Goal: Use online tool/utility: Utilize a website feature to perform a specific function

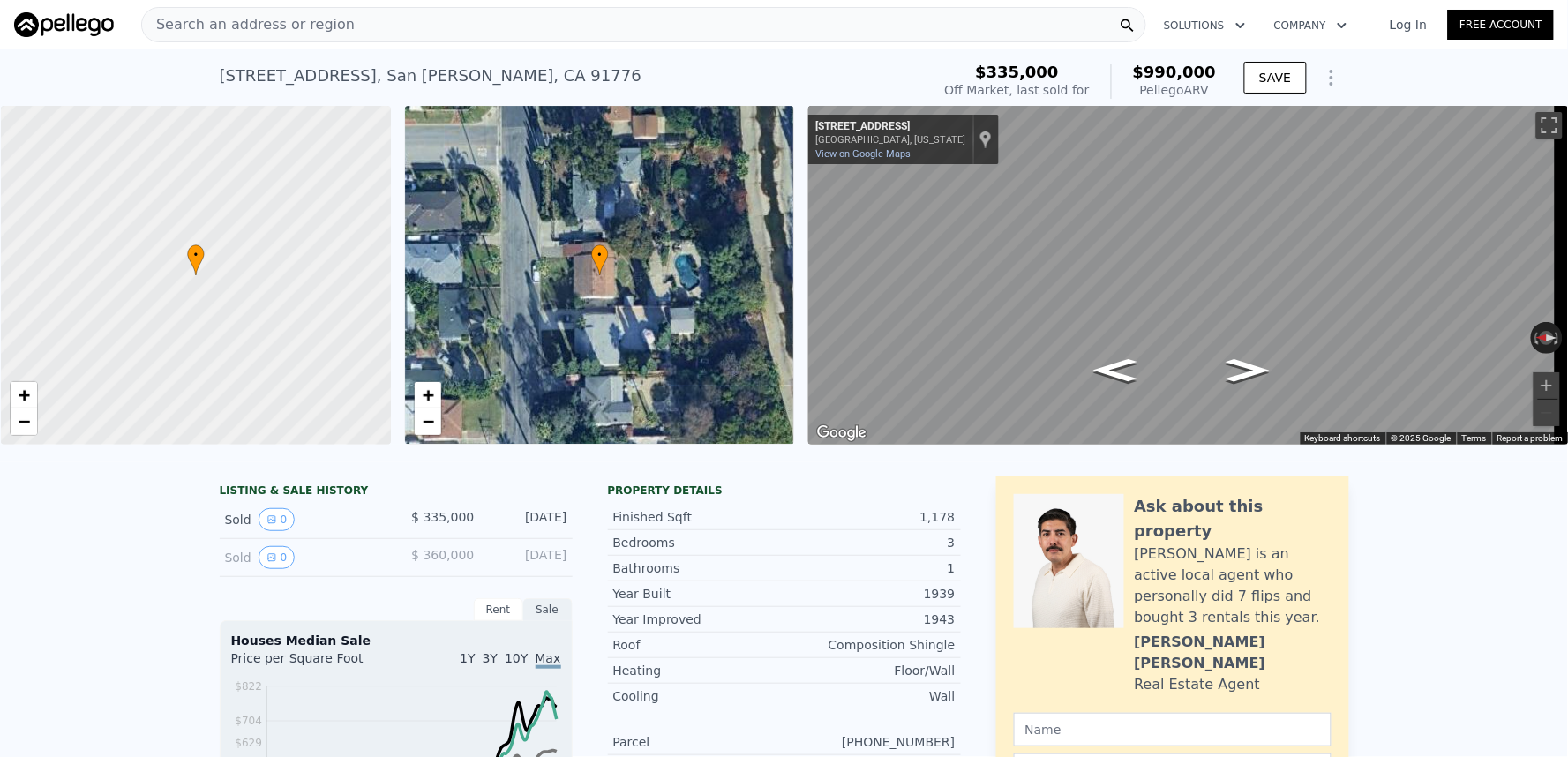
click at [654, 21] on div "Search an address or region" at bounding box center [644, 24] width 1006 height 35
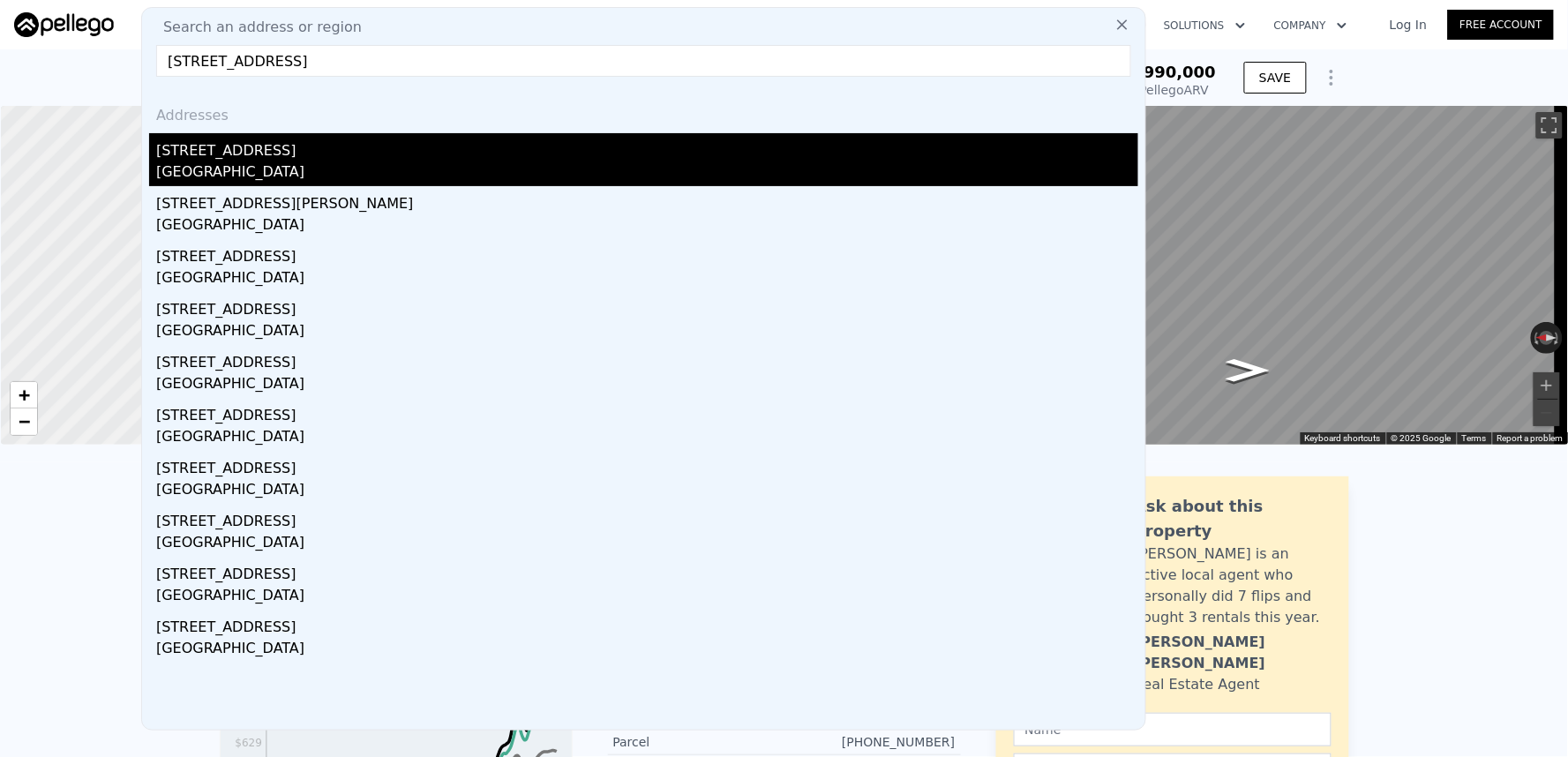
type input "[STREET_ADDRESS]"
click at [462, 165] on div "[GEOGRAPHIC_DATA]" at bounding box center [647, 173] width 982 height 24
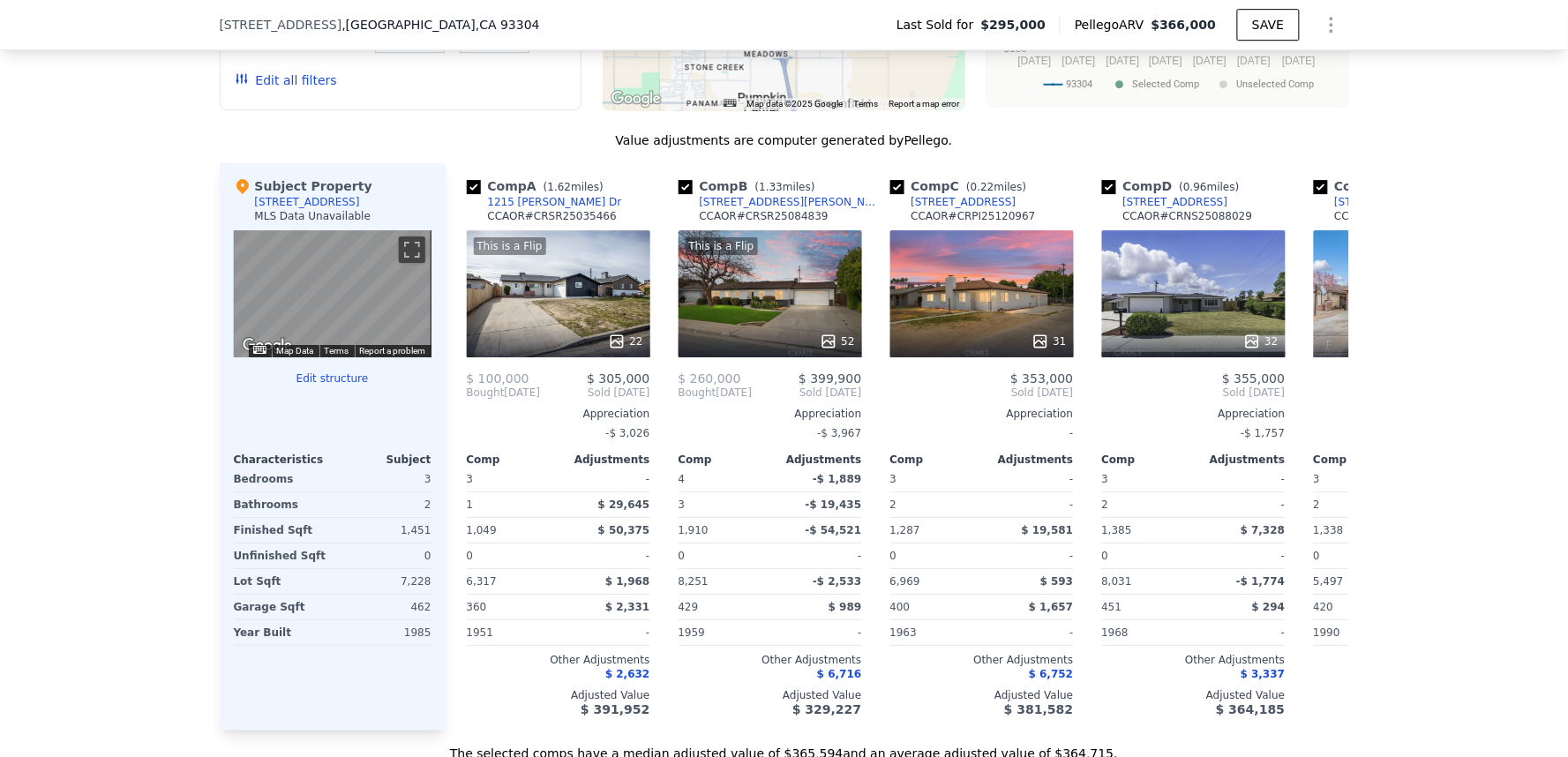
scroll to position [1759, 0]
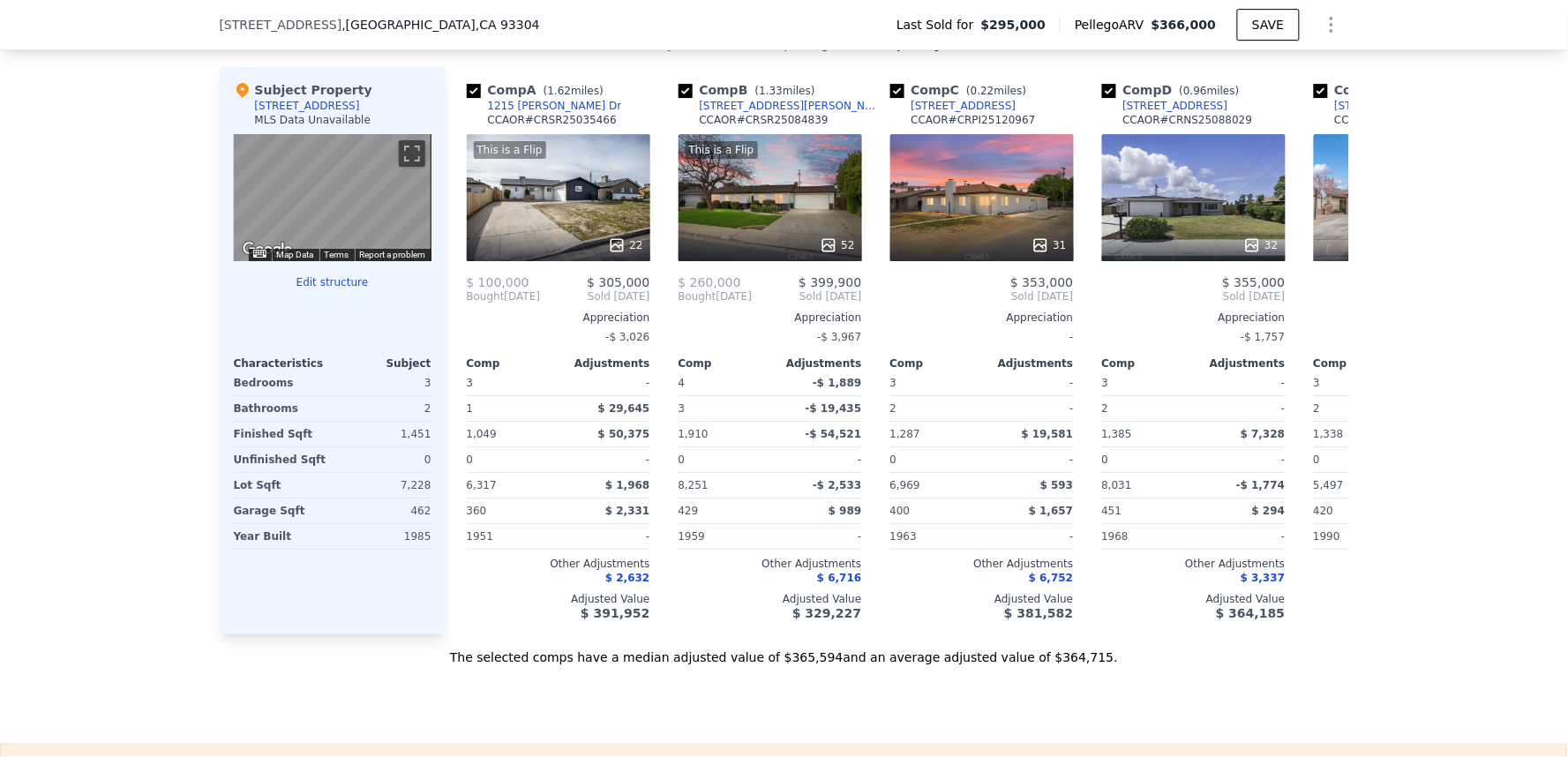
click at [476, 31] on span ", CA 93304" at bounding box center [507, 25] width 64 height 14
drag, startPoint x: 415, startPoint y: 31, endPoint x: 447, endPoint y: 14, distance: 36.2
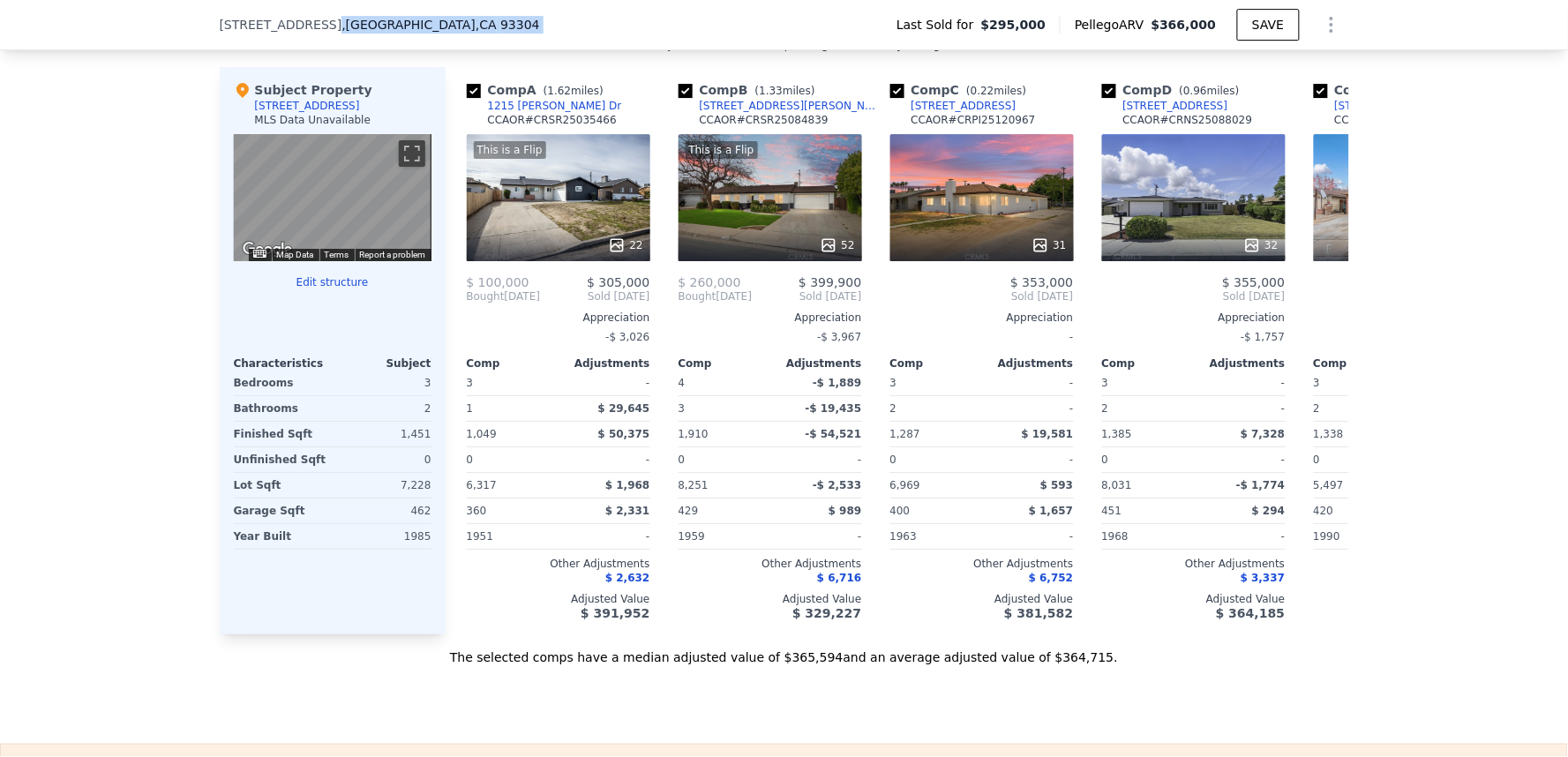
click at [447, 14] on div "[STREET_ADDRESS] Last Sold for $295,000 Pellego ARV $366,000 SAVE" at bounding box center [784, 24] width 1129 height 50
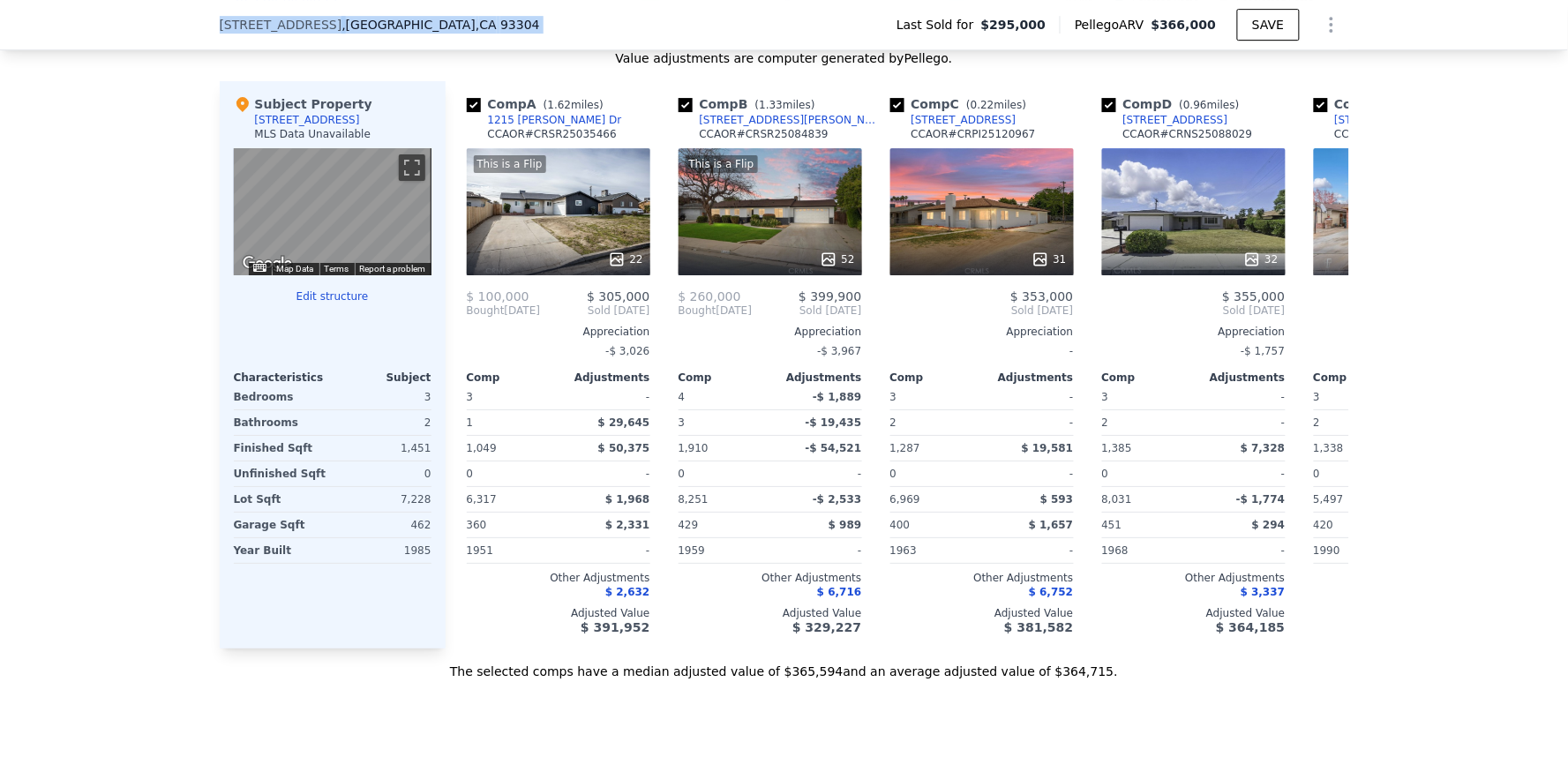
drag, startPoint x: 447, startPoint y: 14, endPoint x: 218, endPoint y: 20, distance: 229.1
click at [219, 20] on div "[STREET_ADDRESS] Last Sold for $295,000 Pellego ARV $366,000 SAVE" at bounding box center [784, 24] width 1129 height 50
click at [145, 23] on div "[STREET_ADDRESS] Last Sold for $295,000 Pellego ARV $366,000 SAVE" at bounding box center [784, 25] width 1568 height 51
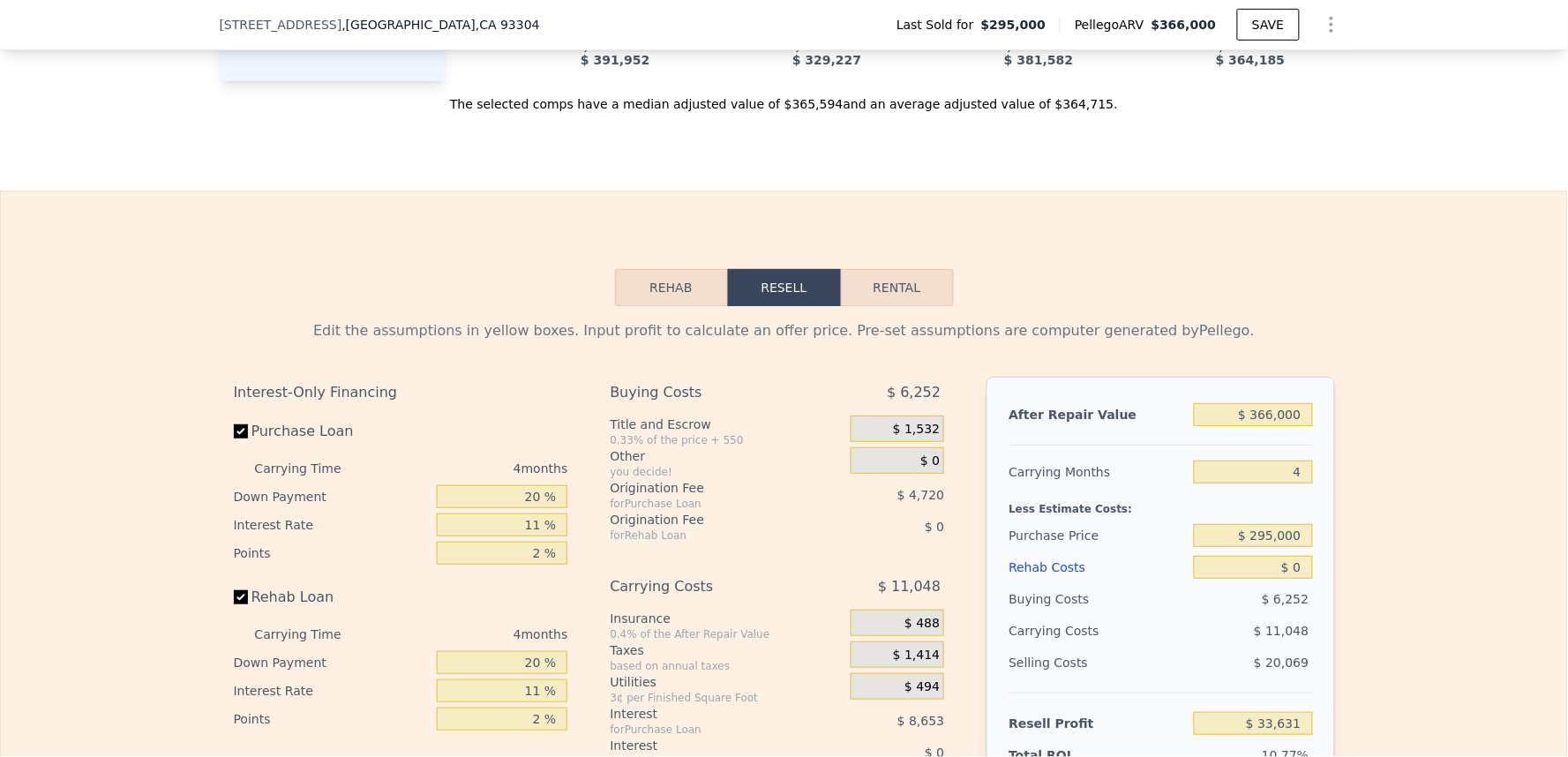
scroll to position [2345, 0]
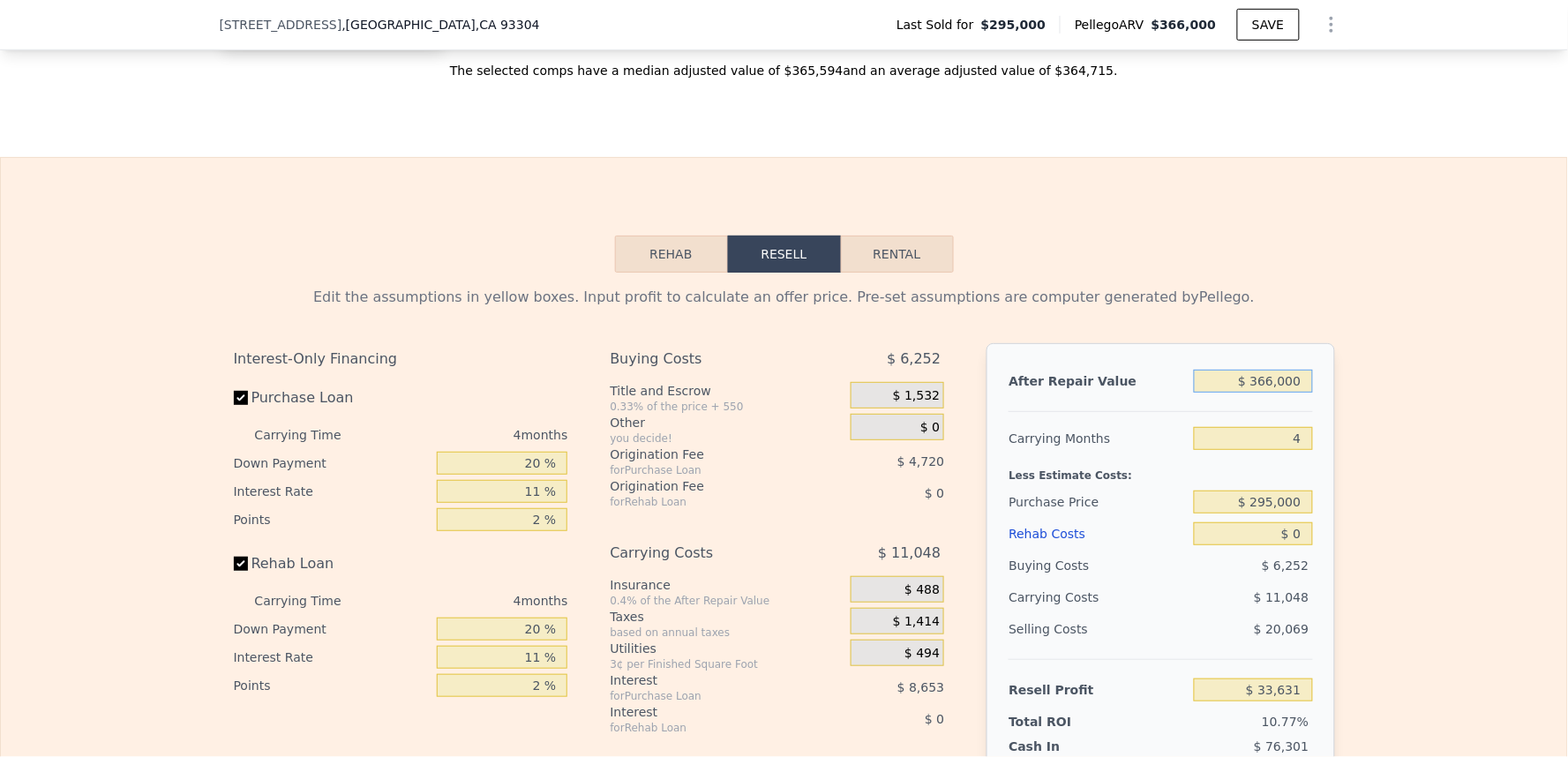
click at [1267, 392] on input "$ 366,000" at bounding box center [1253, 381] width 118 height 23
type input "$ 3"
type input "-$ 312,359"
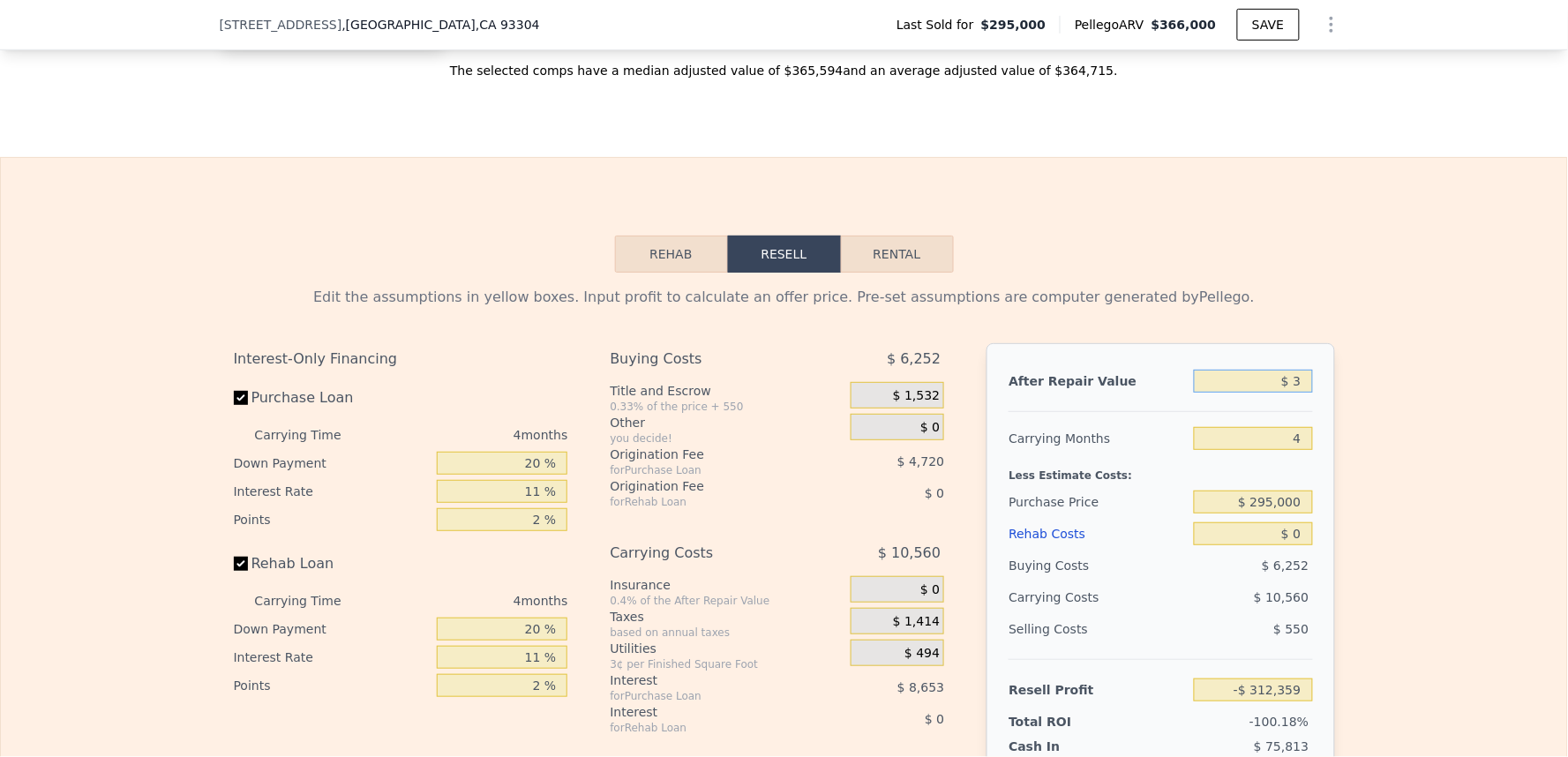
type input "$ 35"
type input "-$ 312,329"
type input "$ 350"
type input "-$ 312,031"
type input "$ 3,500"
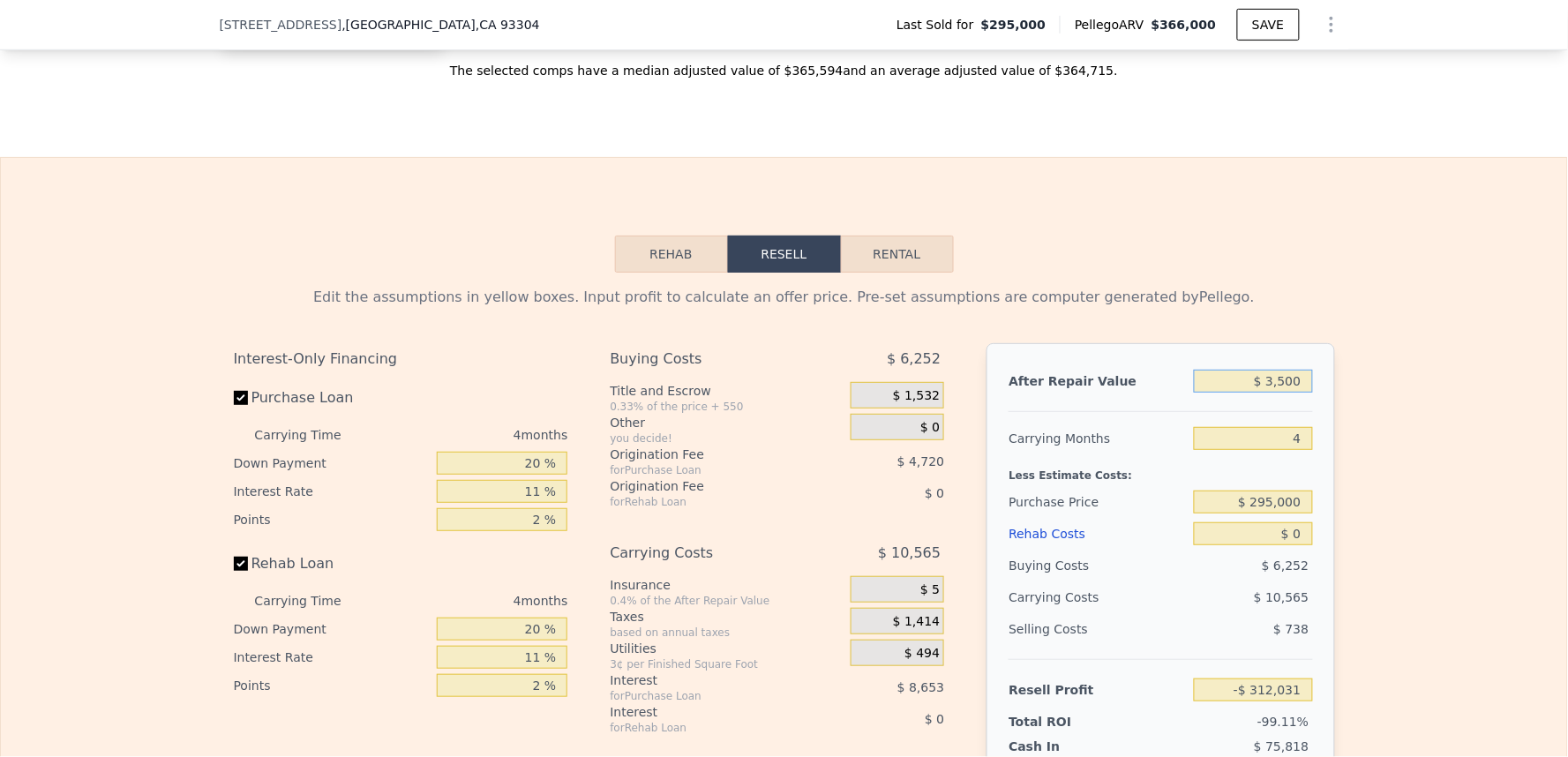
type input "-$ 309,055"
type input "$ 35,000"
type input "-$ 279,276"
type input "$ 350,000"
type input "$ 18,505"
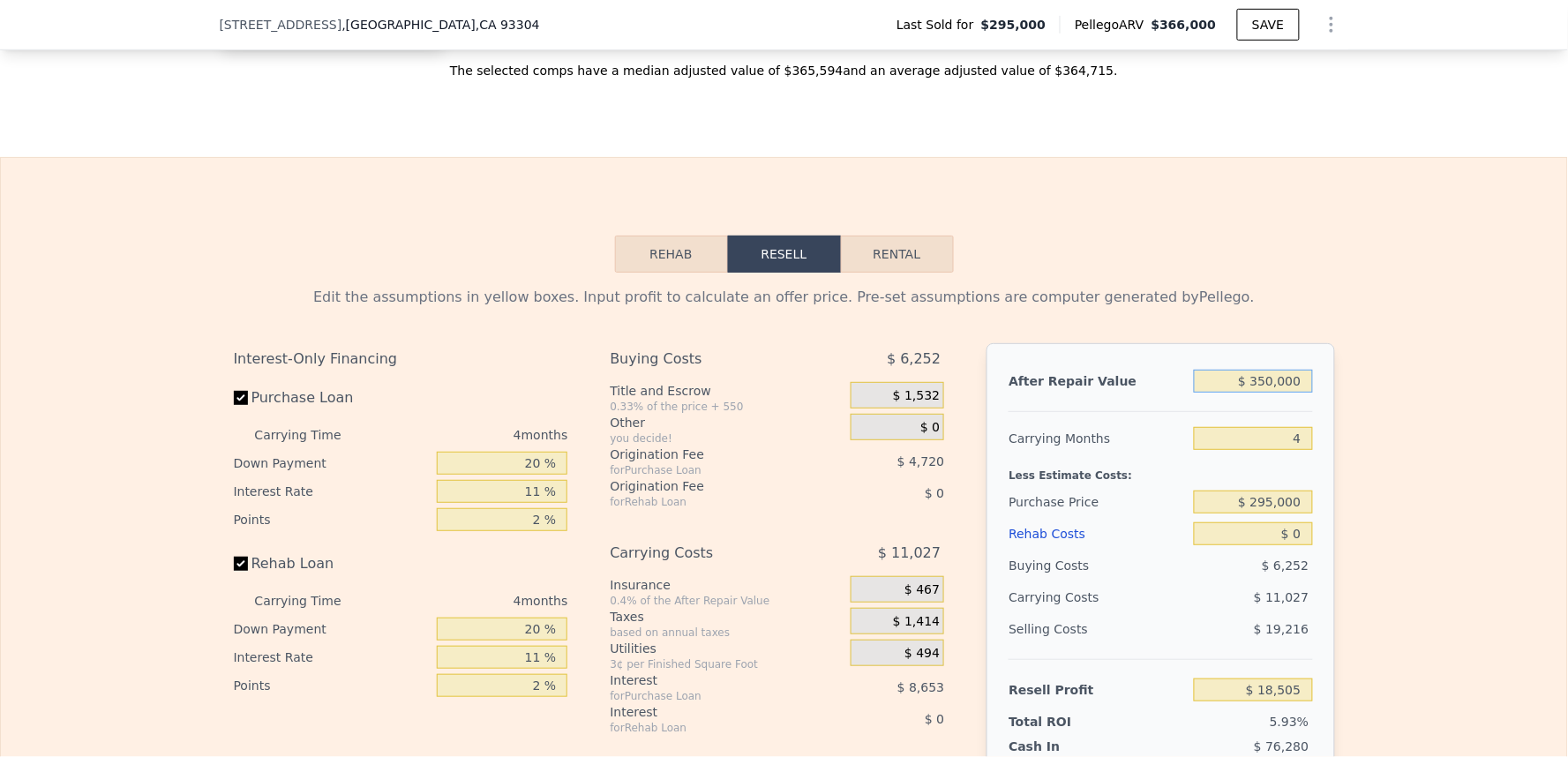
type input "$ 350,000"
click at [1379, 463] on div "Edit the assumptions in yellow boxes. Input profit to calculate an offer price.…" at bounding box center [784, 600] width 1566 height 656
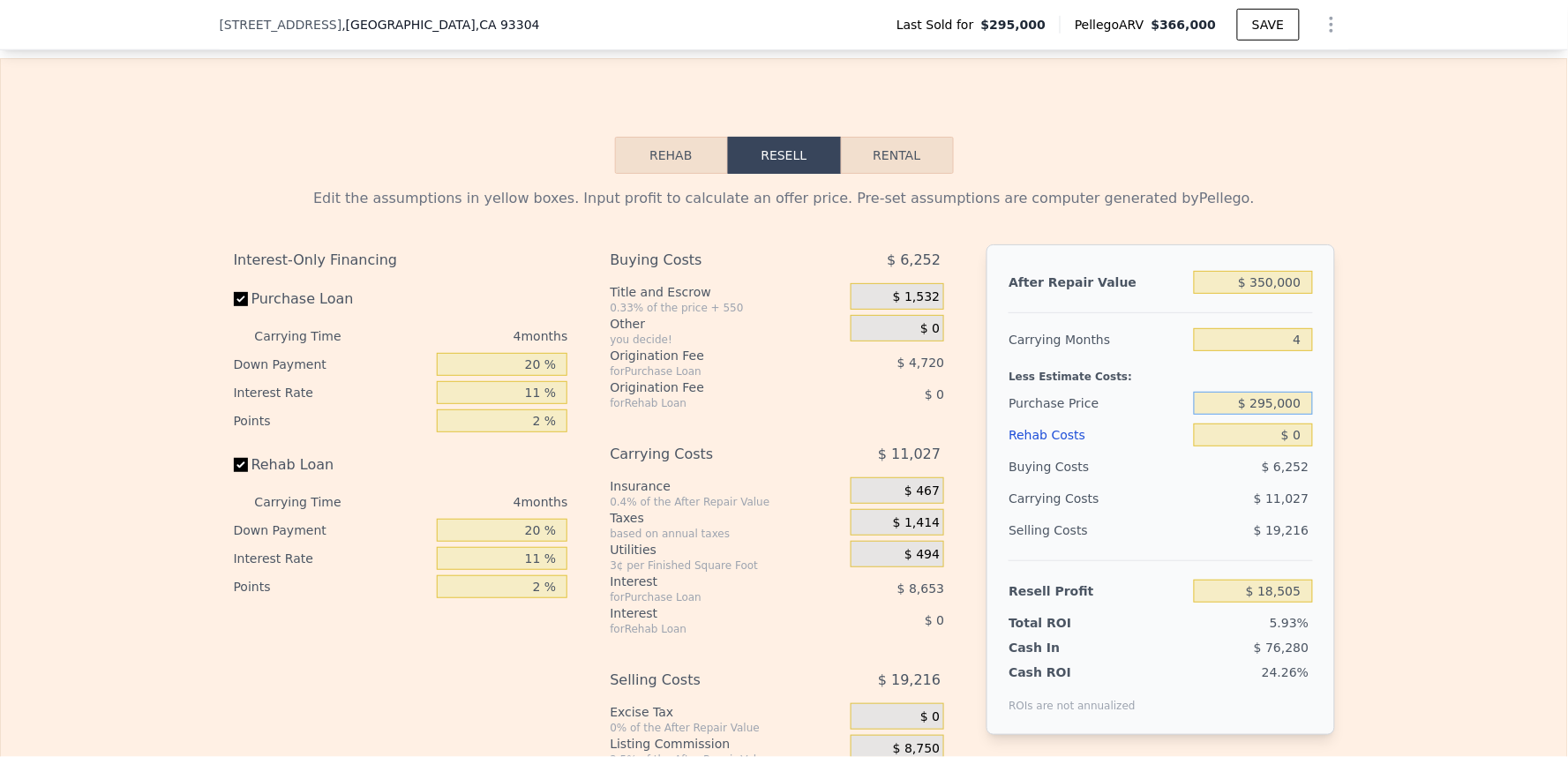
click at [1272, 415] on input "$ 295,000" at bounding box center [1253, 402] width 118 height 23
drag, startPoint x: 1272, startPoint y: 430, endPoint x: 1303, endPoint y: 441, distance: 32.9
click at [1275, 415] on input "$ 295,000" at bounding box center [1253, 402] width 118 height 23
type input "$ 230,000"
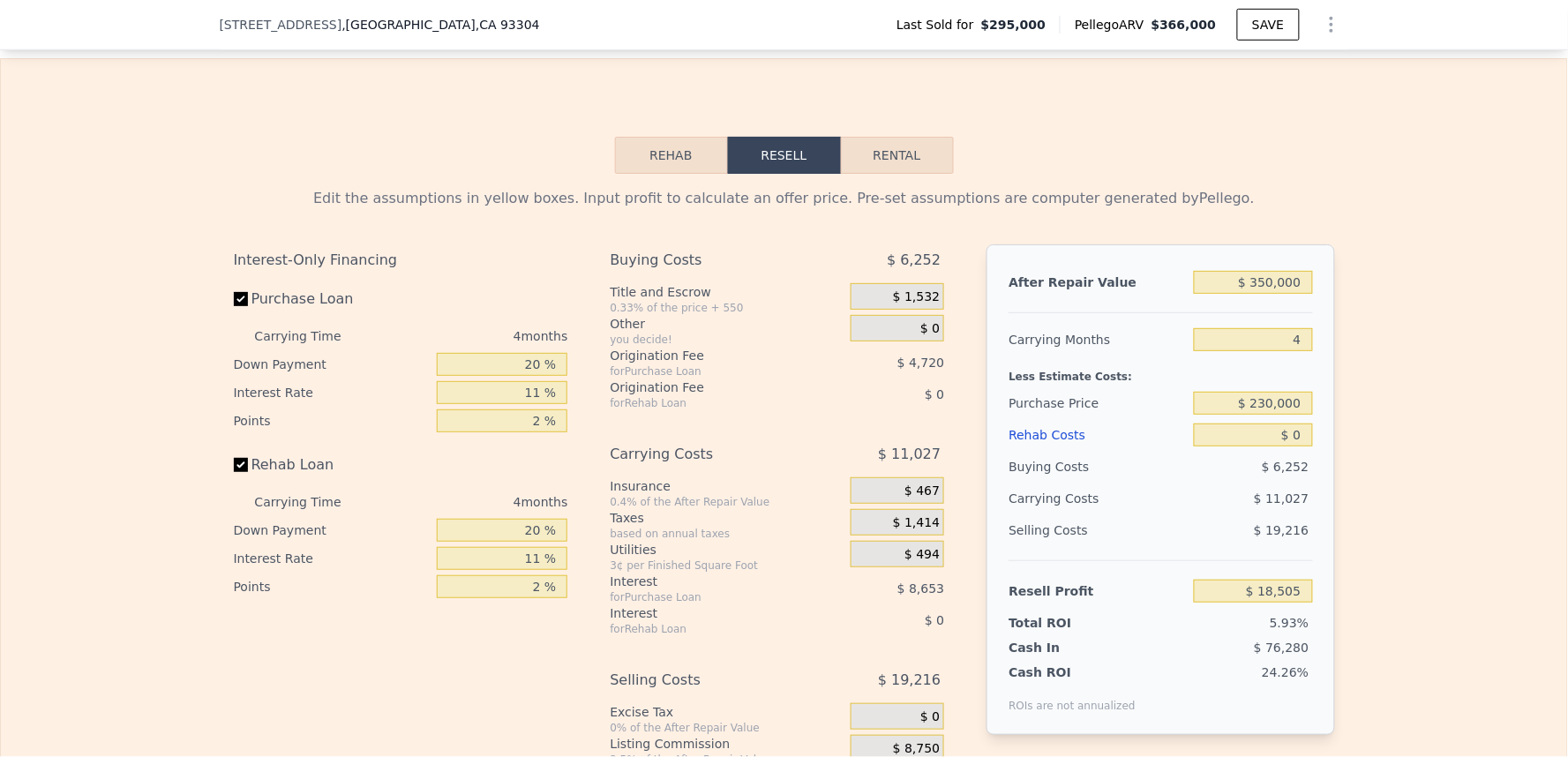
click at [1437, 466] on div "Edit the assumptions in yellow boxes. Input profit to calculate an offer price.…" at bounding box center [784, 502] width 1566 height 656
type input "$ 86,665"
click at [1285, 447] on input "$ 0" at bounding box center [1253, 434] width 118 height 23
click at [1292, 447] on input "$ 0" at bounding box center [1253, 434] width 118 height 23
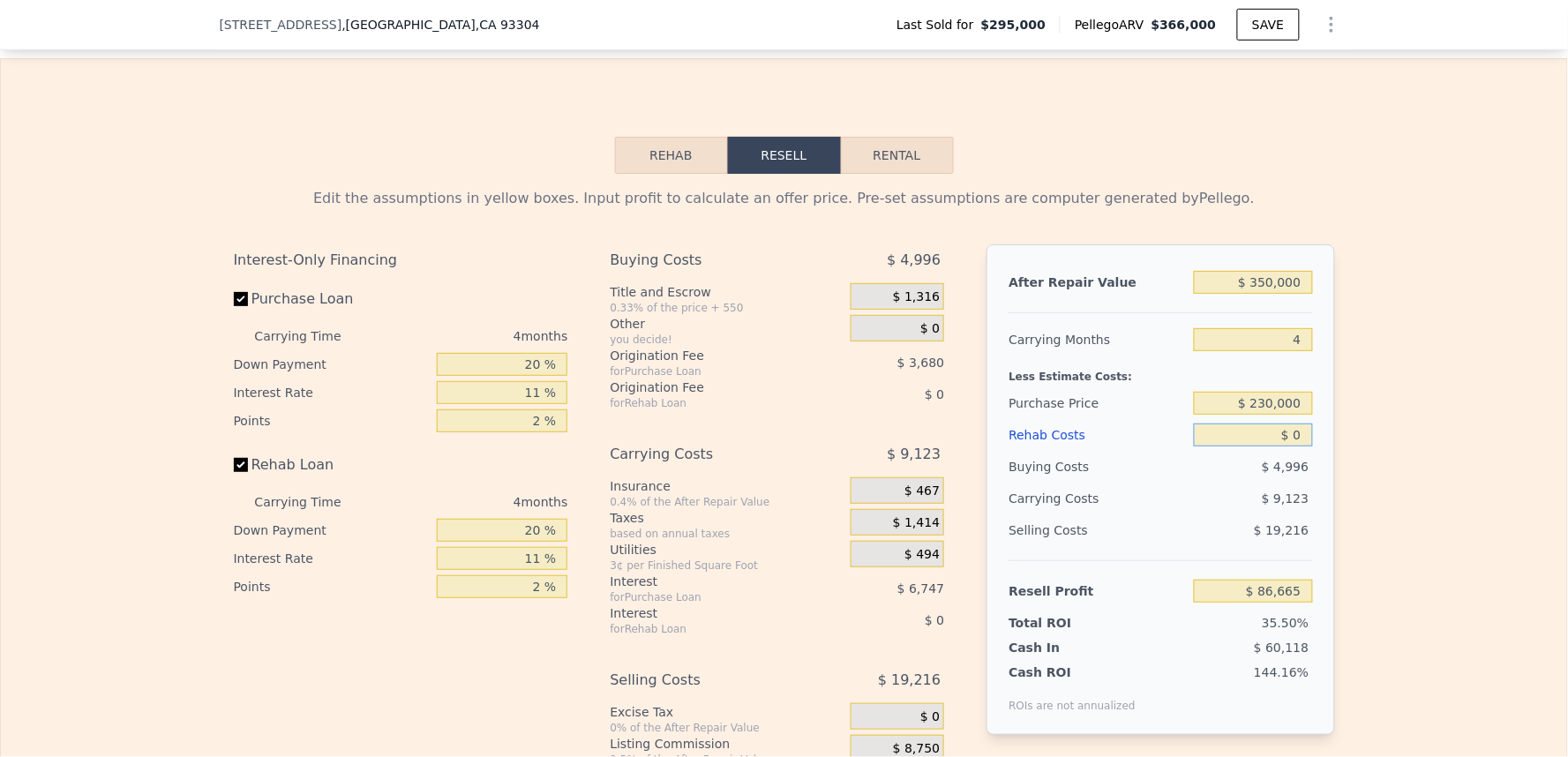
click at [1292, 447] on input "$ 0" at bounding box center [1253, 434] width 118 height 23
type input "$ 4"
type input "$ 86,661"
type input "$ 40"
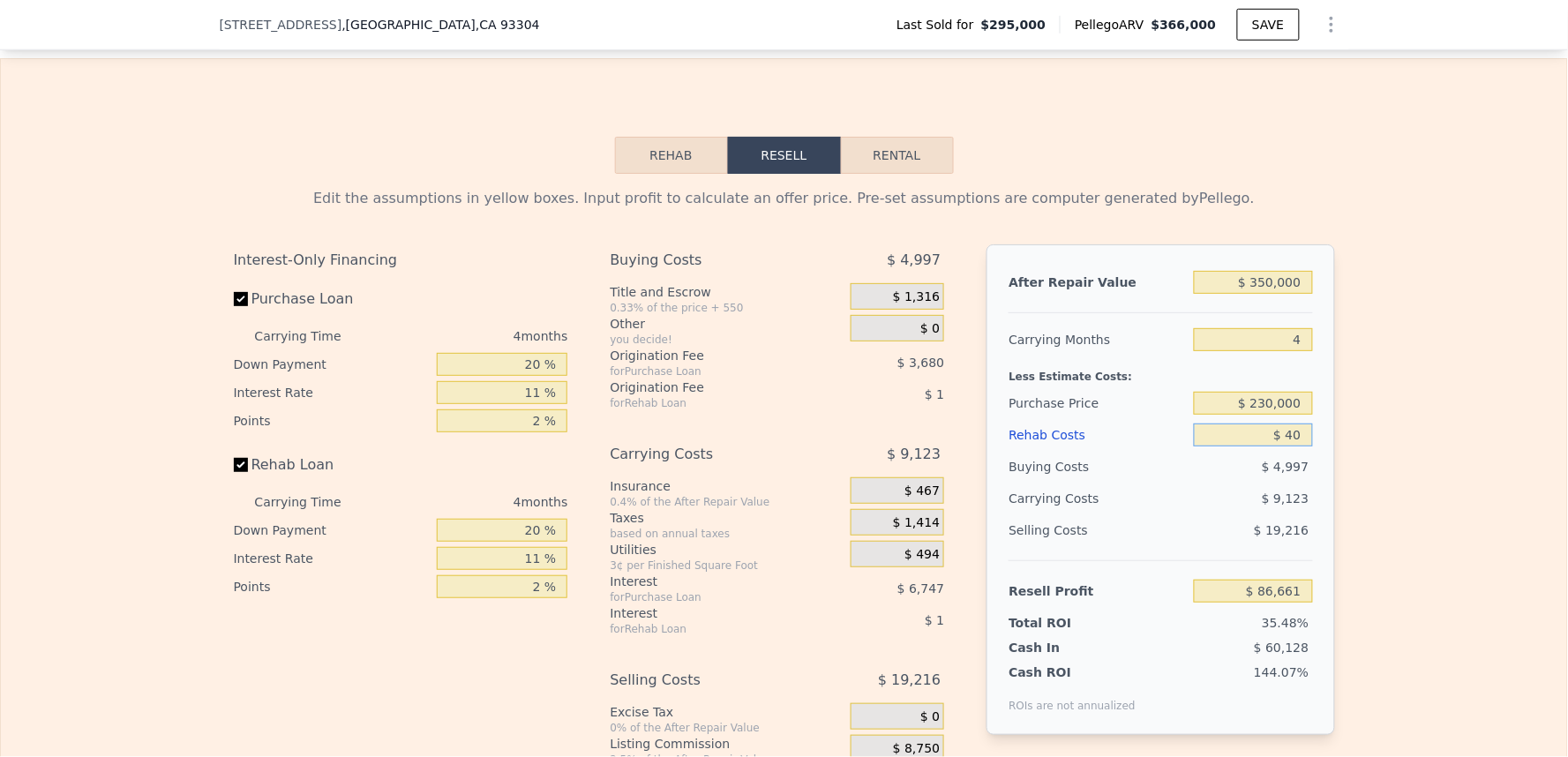
type input "$ 86,624"
type input "$ 400"
type input "$ 86,247"
type input "$ 4,000"
type input "$ 82,485"
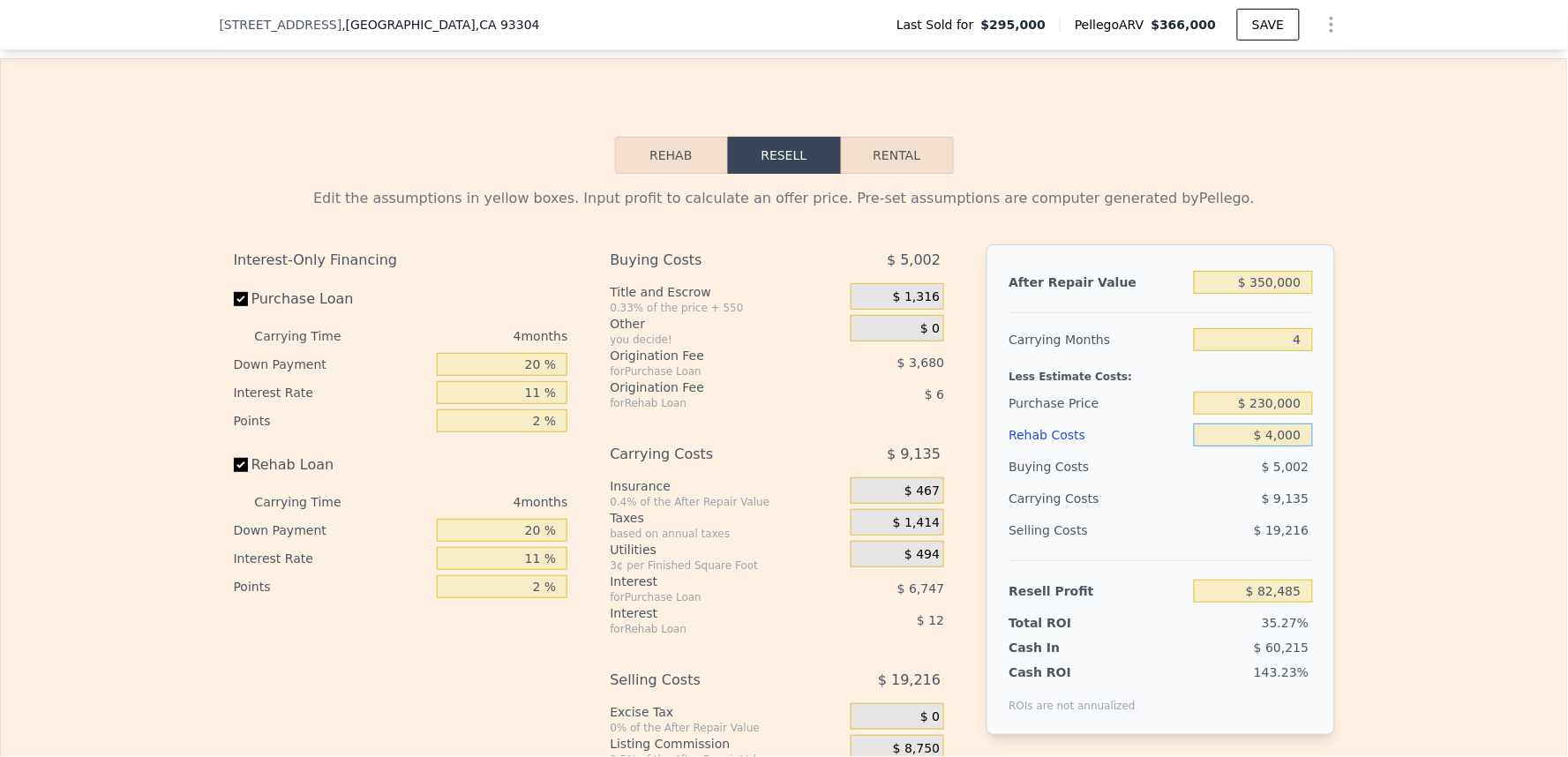
type input "$ 40,000"
type input "$ 44,853"
type input "$ 40,000"
click at [1401, 472] on div "Edit the assumptions in yellow boxes. Input profit to calculate an offer price.…" at bounding box center [784, 502] width 1566 height 656
